Goal: Find specific page/section: Find specific page/section

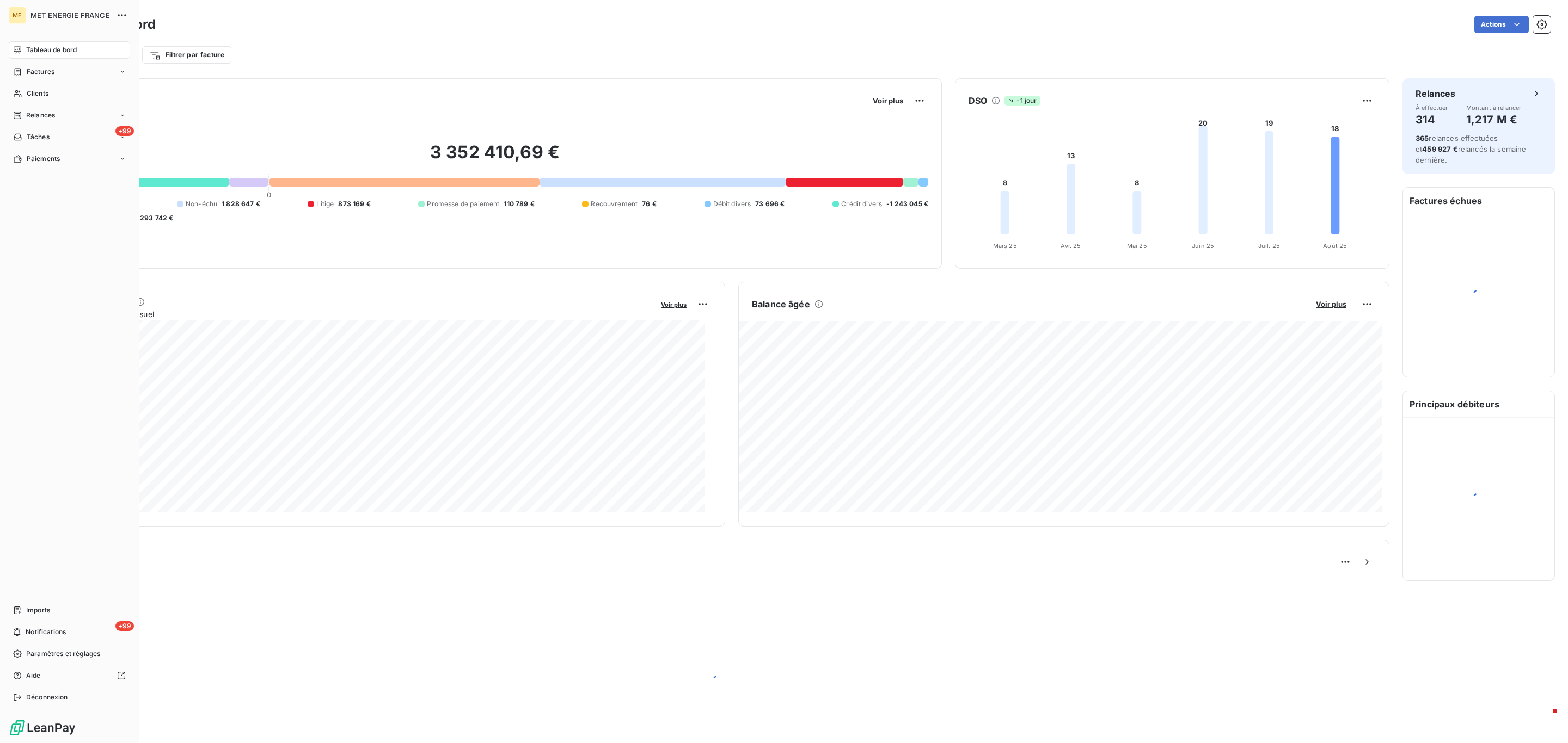
click at [28, 83] on nav "Tableau de bord Factures Clients Relances +99 Tâches Paiements" at bounding box center [69, 104] width 121 height 126
click at [28, 85] on div "Clients" at bounding box center [69, 94] width 121 height 17
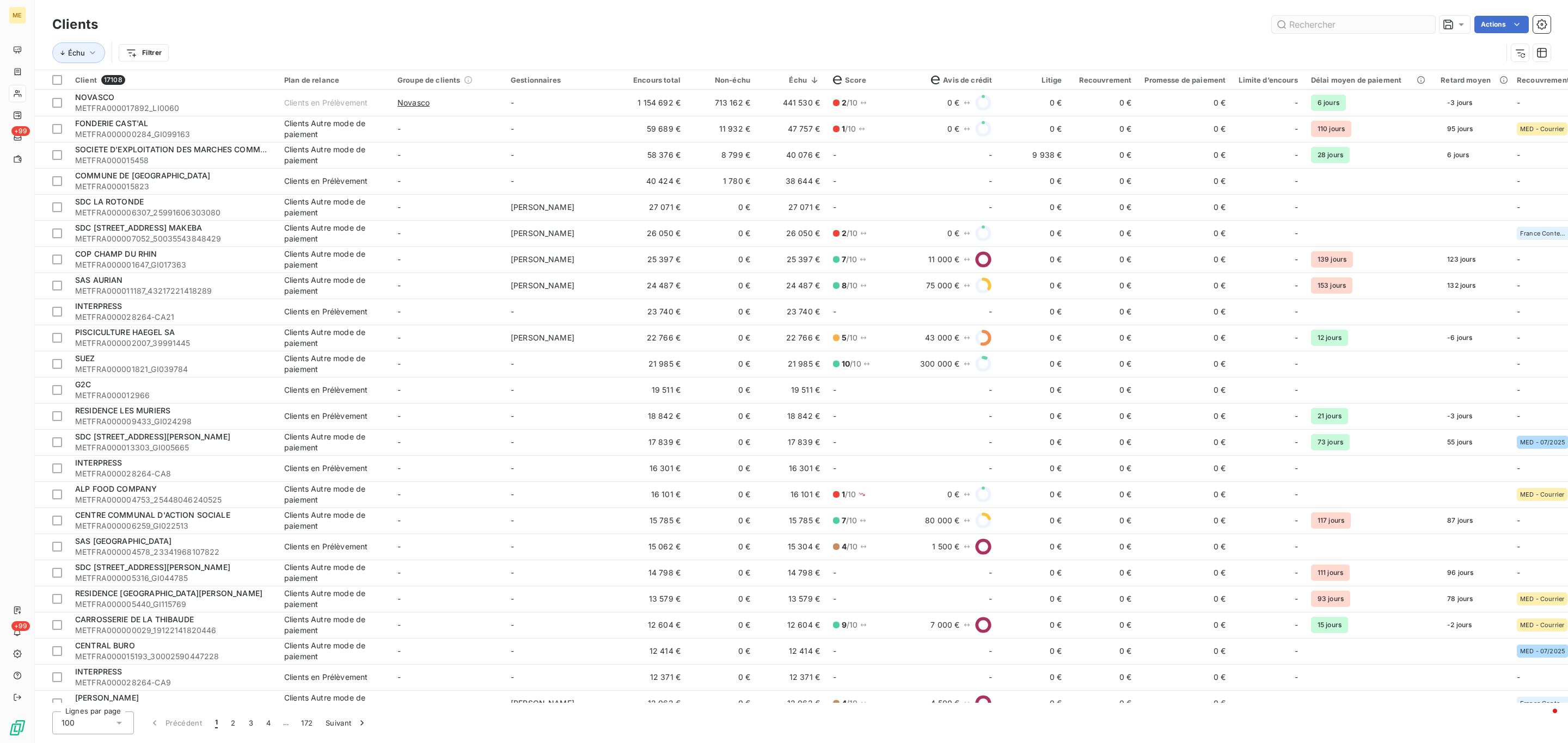
click at [1333, 27] on input "text" at bounding box center [1353, 25] width 163 height 17
type input "f"
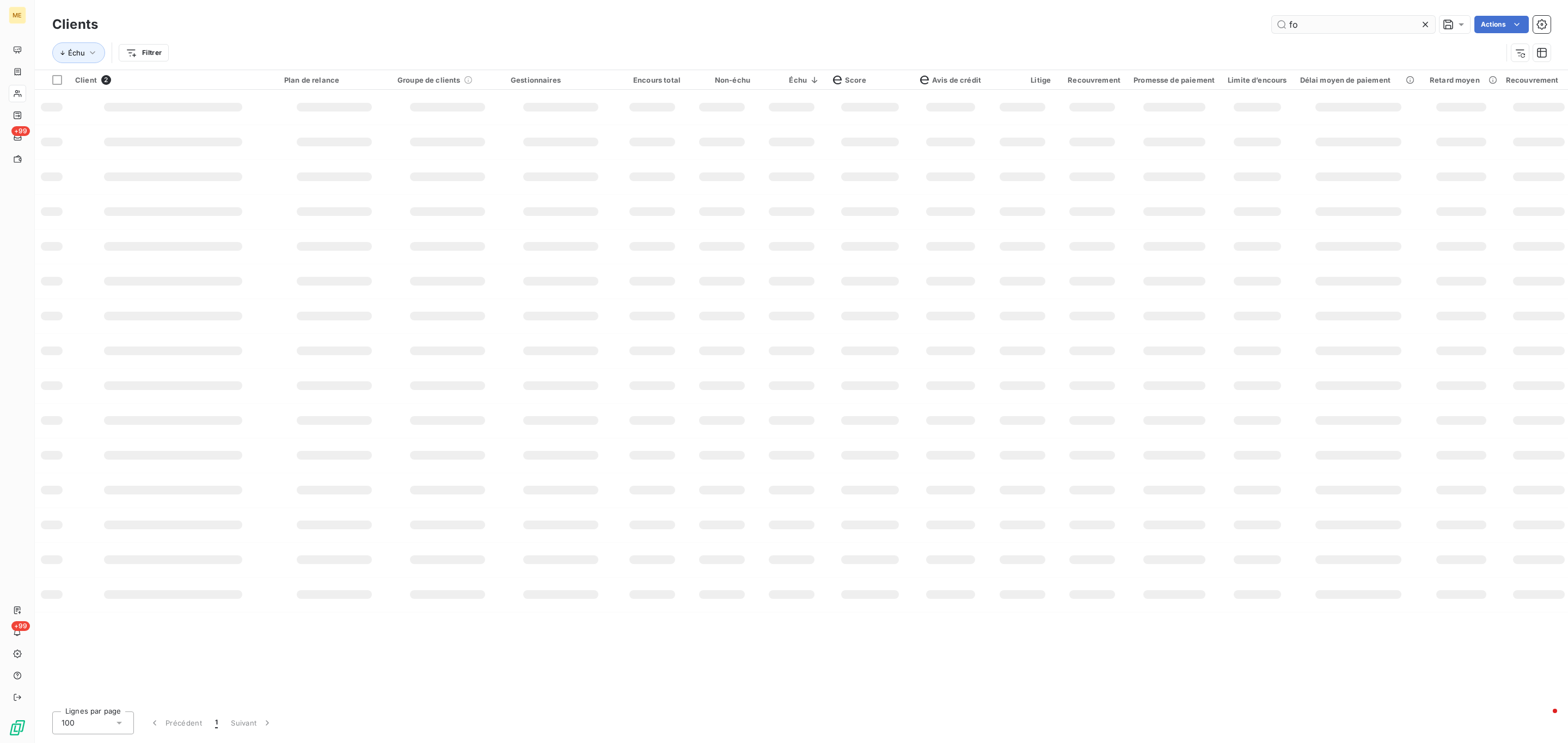
type input "f"
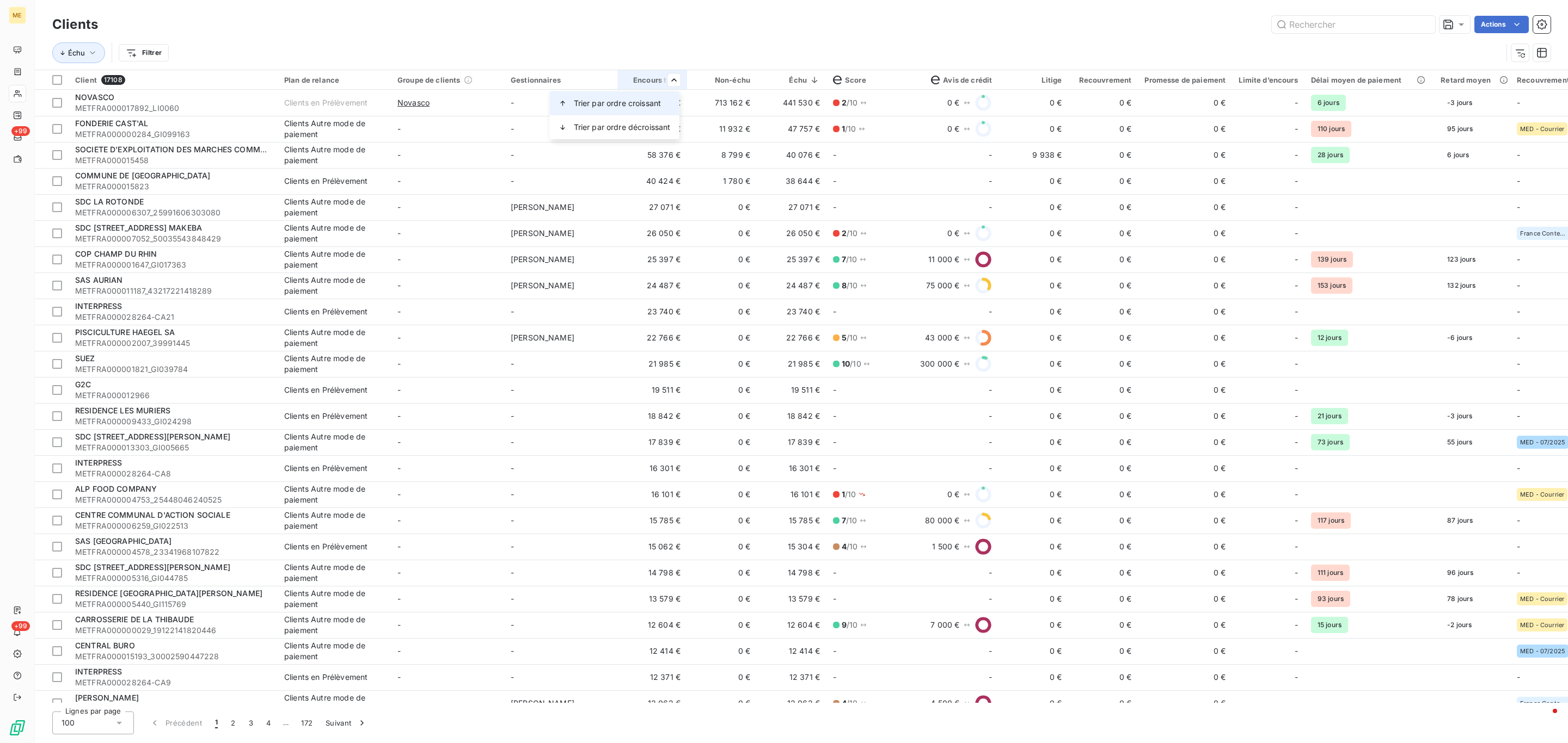
click at [650, 103] on span "Trier par ordre croissant" at bounding box center [617, 103] width 87 height 11
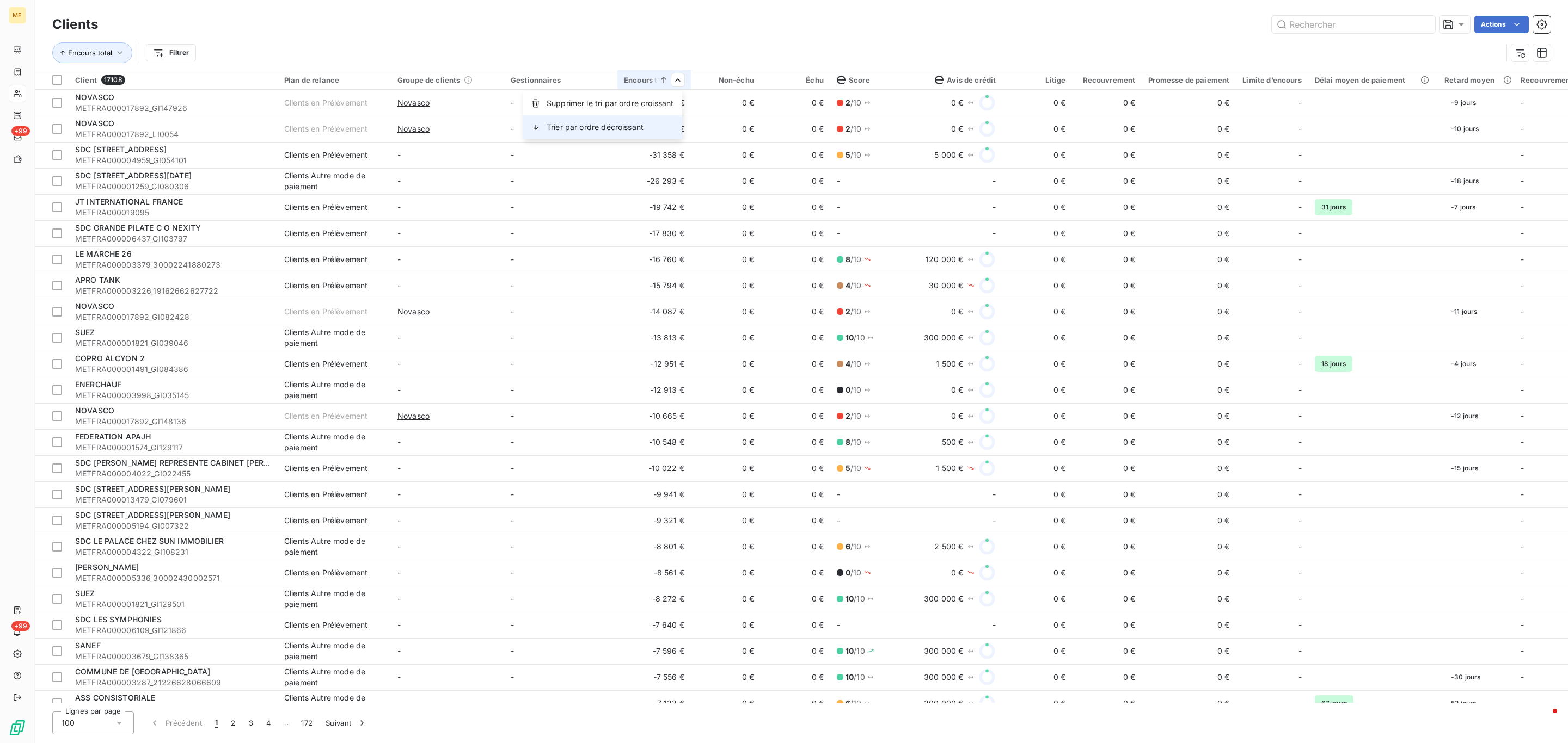
click at [662, 121] on div "Trier par ordre décroissant" at bounding box center [602, 127] width 159 height 24
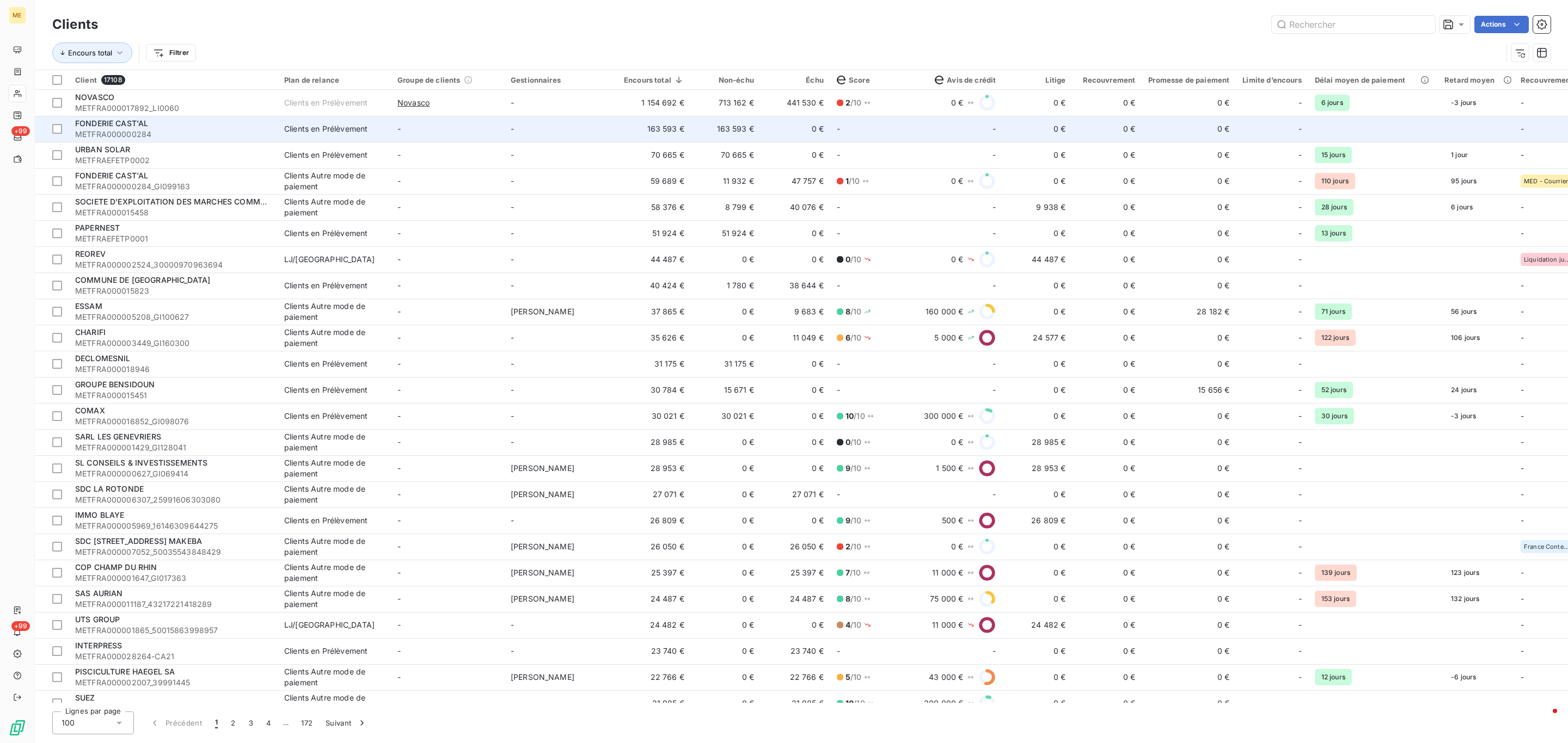
click at [639, 131] on td "163 593 €" at bounding box center [654, 129] width 74 height 26
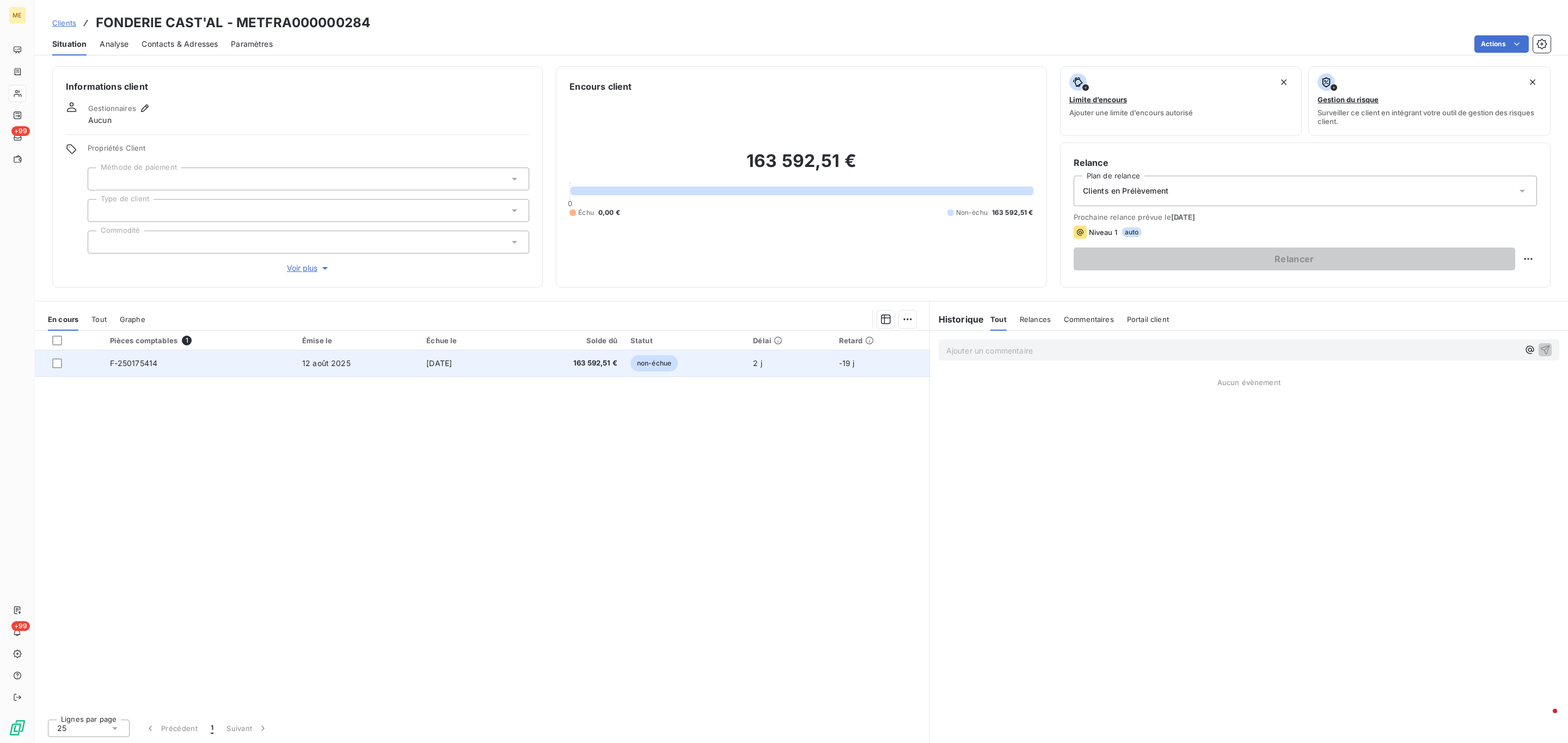
click at [497, 356] on td "[DATE]" at bounding box center [464, 364] width 88 height 26
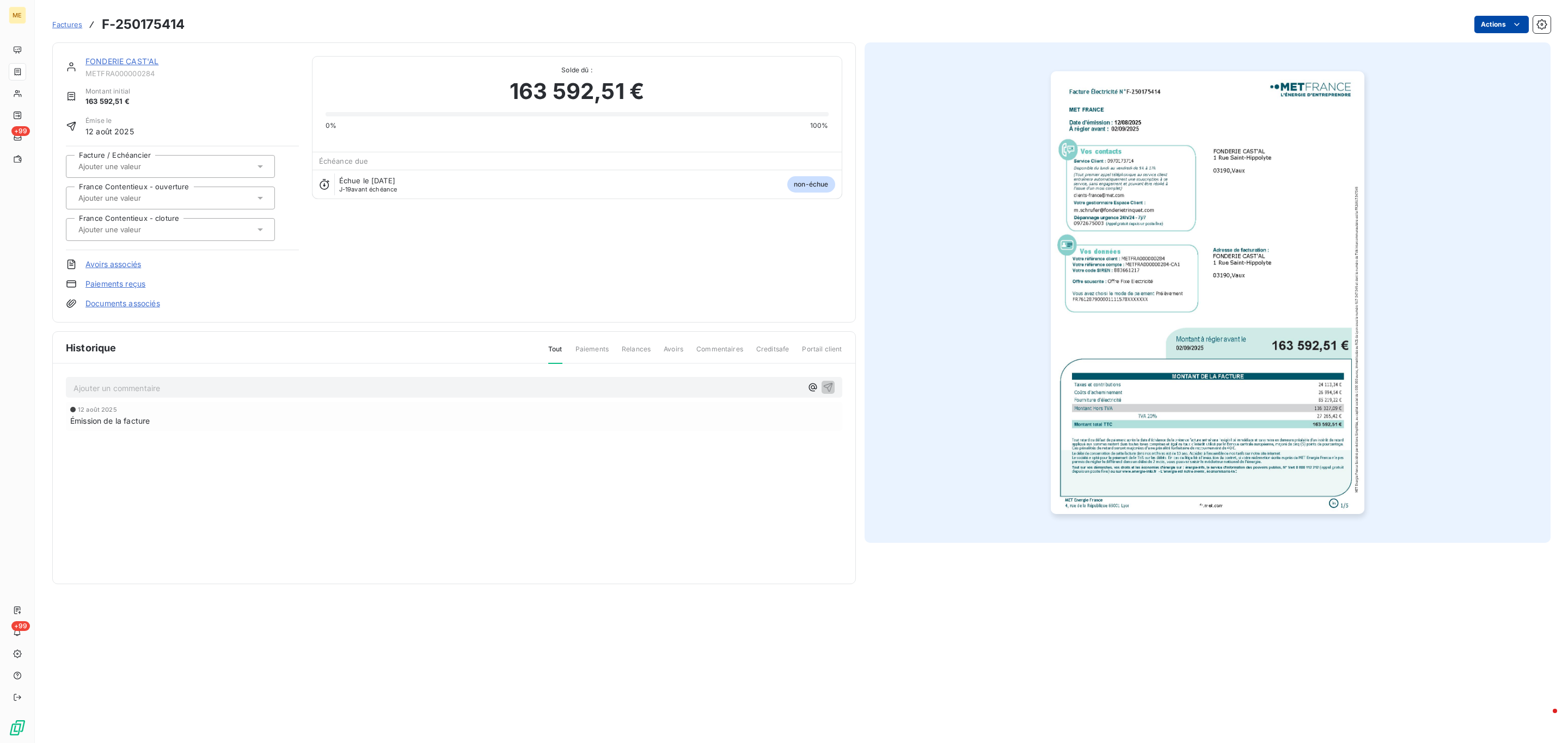
click at [1488, 28] on html "ME +99 +99 Factures F-250175414 Actions FONDERIE CAST'AL METFRA000000284 Montan…" at bounding box center [784, 372] width 1568 height 743
click at [1310, 364] on html "ME +99 +99 Factures F-250175414 Actions FONDERIE CAST'AL METFRA000000284 Montan…" at bounding box center [784, 372] width 1568 height 743
click at [1310, 364] on img "button" at bounding box center [1207, 293] width 314 height 443
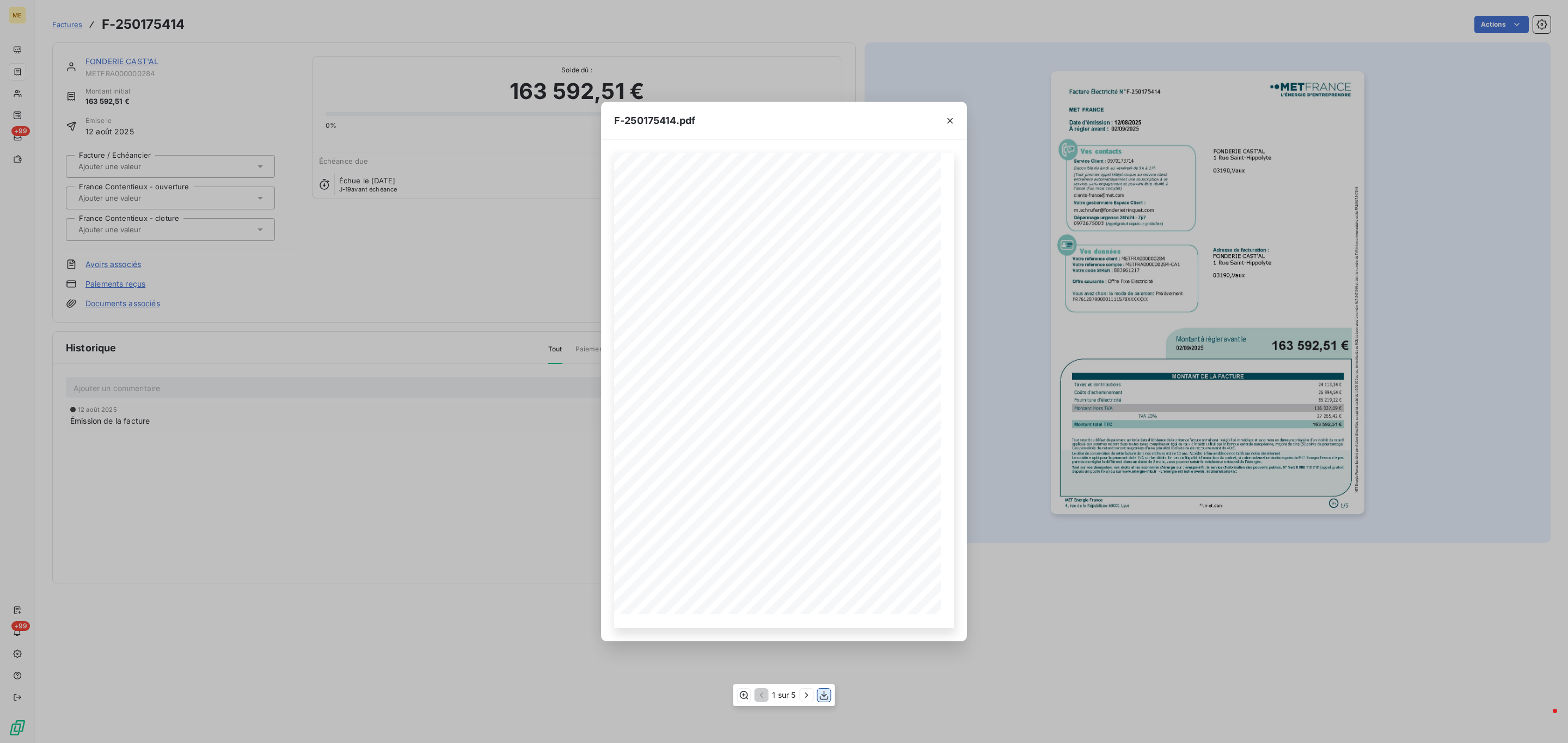
click at [822, 701] on button "button" at bounding box center [824, 695] width 13 height 13
click at [950, 118] on icon "button" at bounding box center [950, 120] width 11 height 11
click at [952, 120] on icon "button" at bounding box center [950, 120] width 11 height 11
